Goal: Check status: Check status

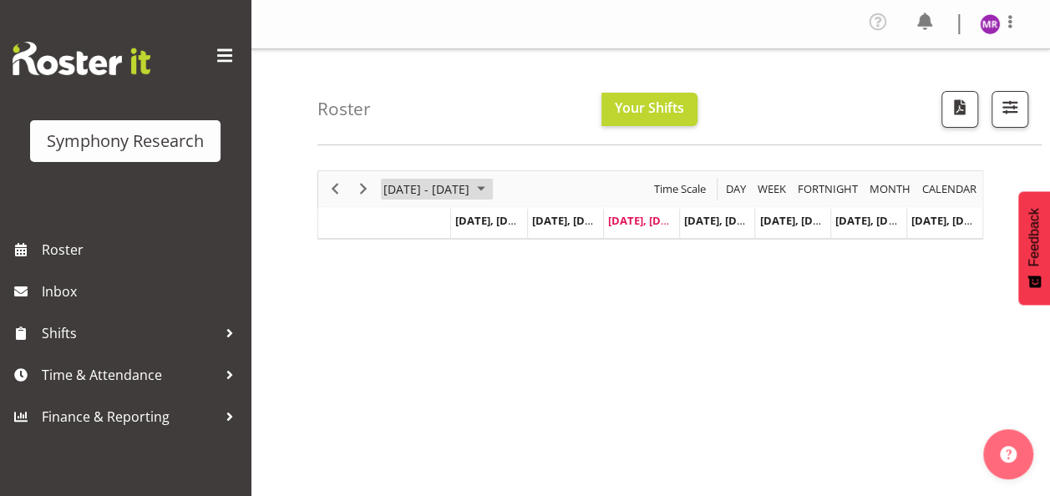
click at [471, 185] on span "[DATE] - [DATE]" at bounding box center [426, 189] width 89 height 21
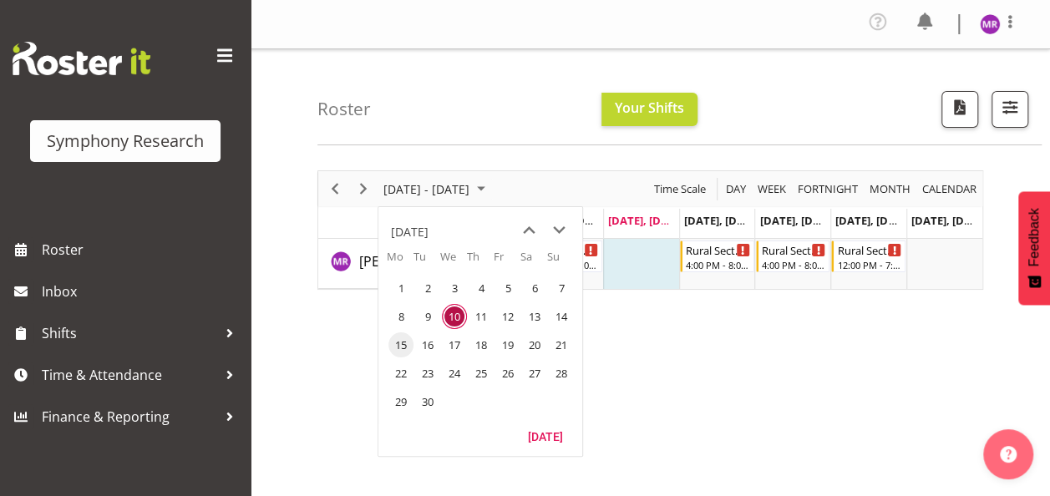
click at [397, 347] on span "15" at bounding box center [400, 344] width 25 height 25
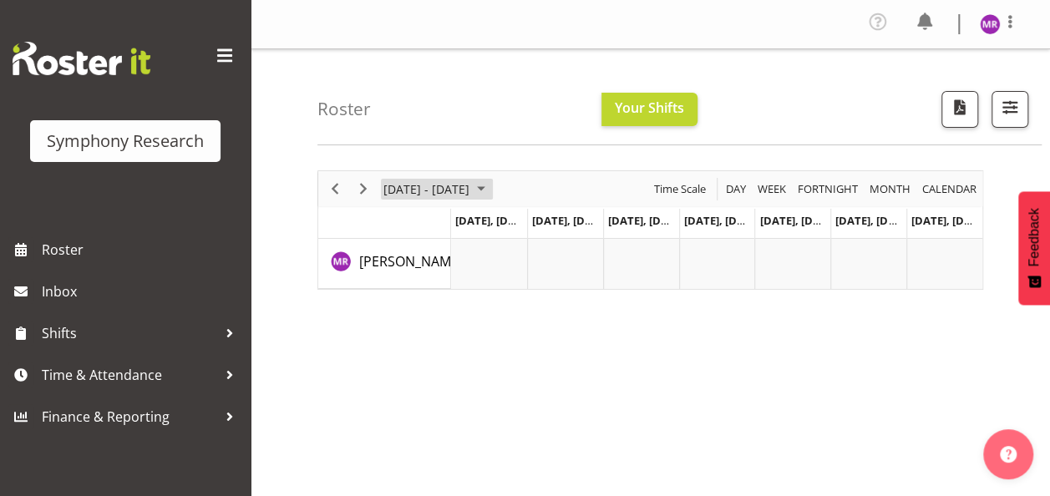
click at [471, 185] on span "[DATE] - [DATE]" at bounding box center [426, 189] width 89 height 21
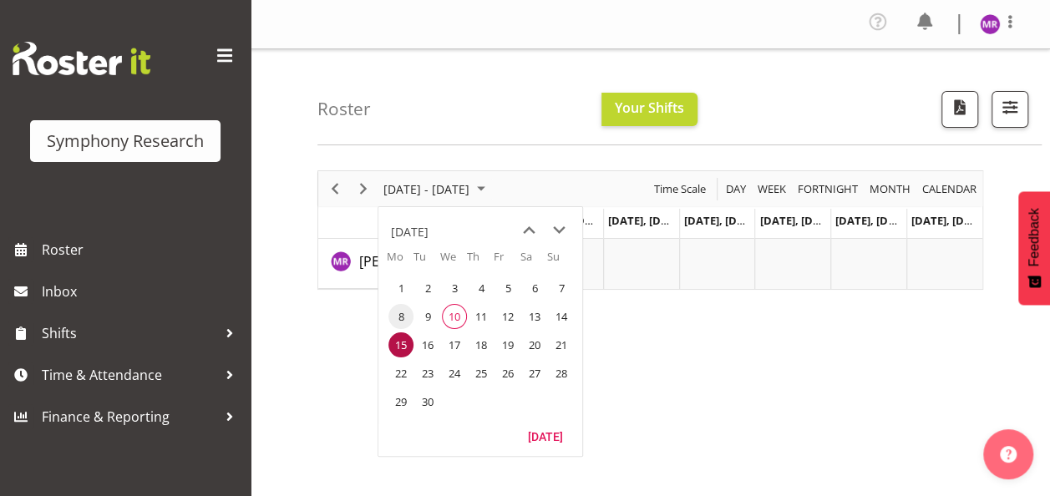
click at [397, 318] on span "8" at bounding box center [400, 316] width 25 height 25
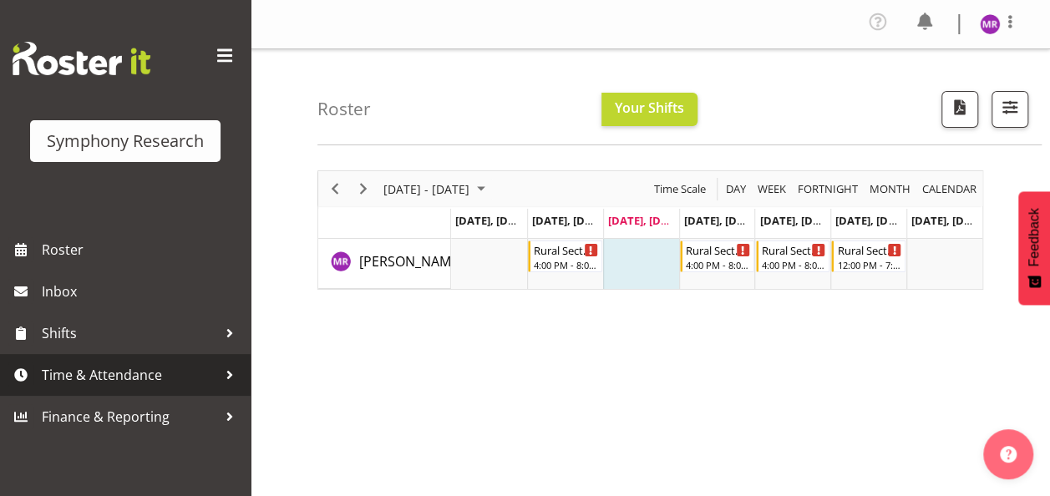
click at [153, 381] on span "Time & Attendance" at bounding box center [129, 374] width 175 height 25
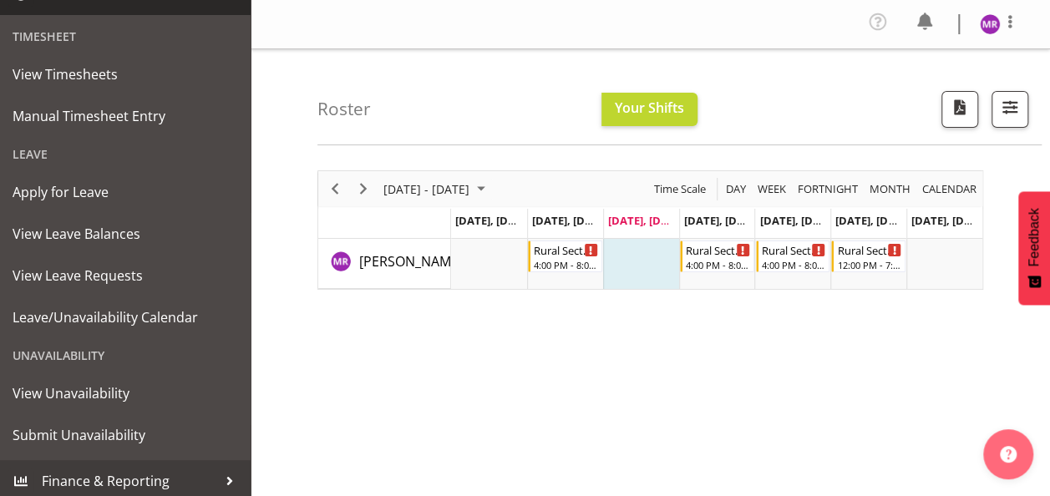
scroll to position [387, 0]
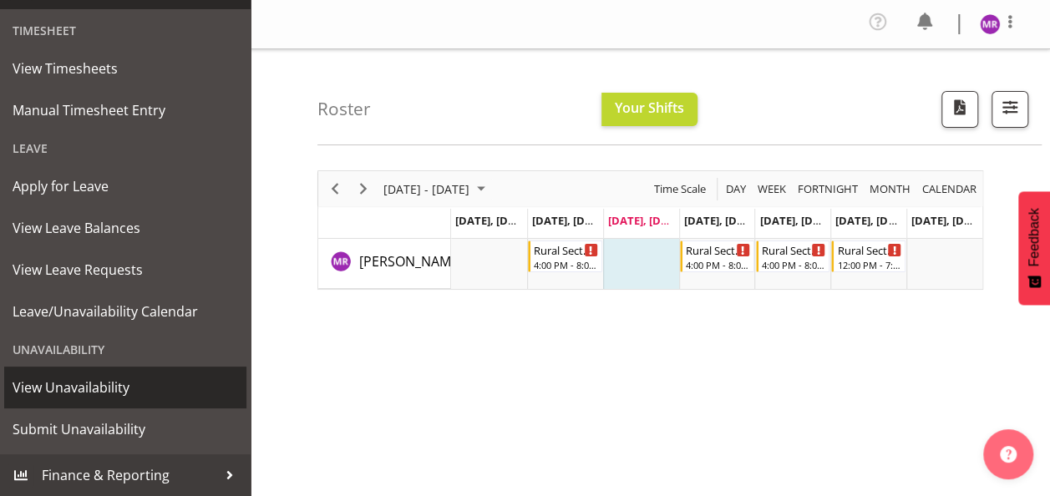
click at [78, 386] on span "View Unavailability" at bounding box center [125, 387] width 225 height 25
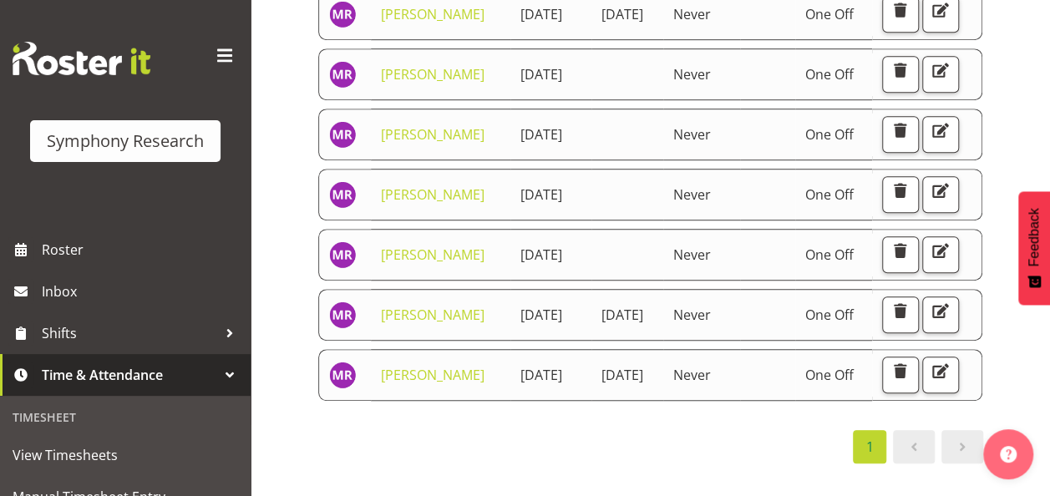
scroll to position [633, 0]
